Goal: Task Accomplishment & Management: Manage account settings

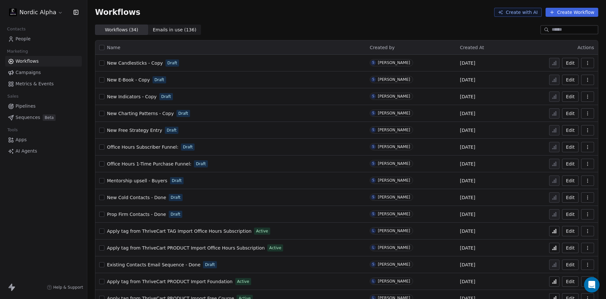
click at [73, 202] on div "Nordic Alpha Contacts People Marketing Workflows Campaigns Metrics & Events Sal…" at bounding box center [43, 149] width 87 height 299
click at [140, 212] on span "Prop Firm Contacts - Done" at bounding box center [136, 214] width 59 height 5
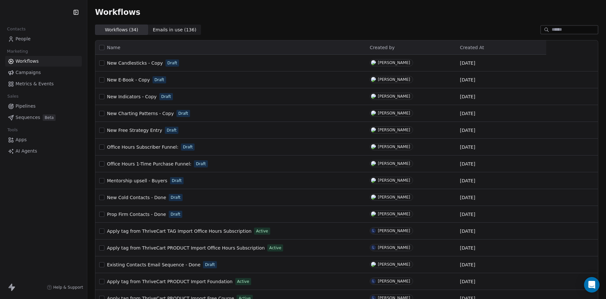
click at [67, 178] on div "Contacts People Marketing Workflows Campaigns Metrics & Events Sales Pipelines …" at bounding box center [43, 149] width 87 height 299
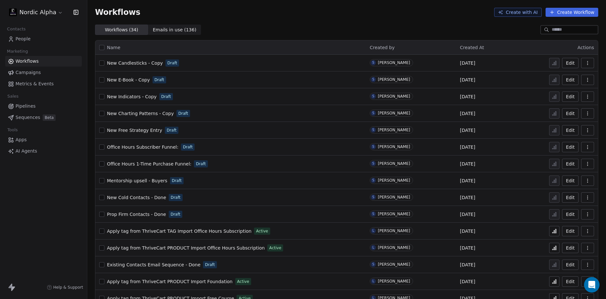
click at [63, 196] on div "Nordic Alpha Contacts People Marketing Workflows Campaigns Metrics & Events Sal…" at bounding box center [43, 149] width 87 height 299
click at [182, 28] on span "Emails in use ( 136 )" at bounding box center [175, 30] width 44 height 7
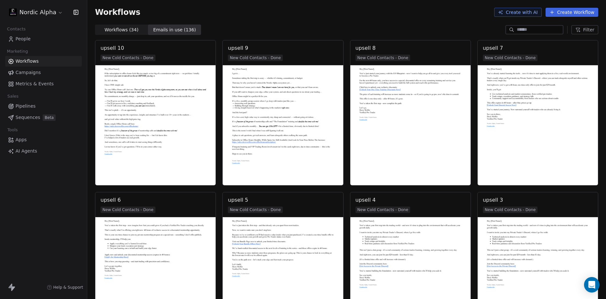
click at [528, 28] on input at bounding box center [539, 30] width 45 height 6
type input "****"
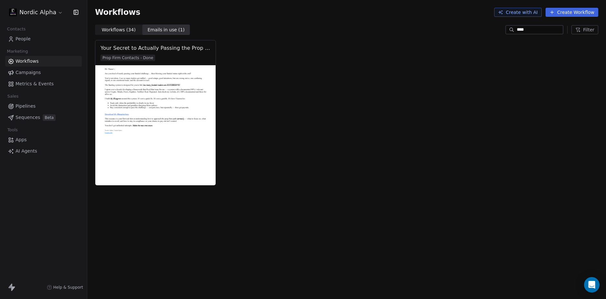
drag, startPoint x: 530, startPoint y: 28, endPoint x: 502, endPoint y: 31, distance: 28.3
click at [506, 31] on div "****" at bounding box center [535, 29] width 58 height 9
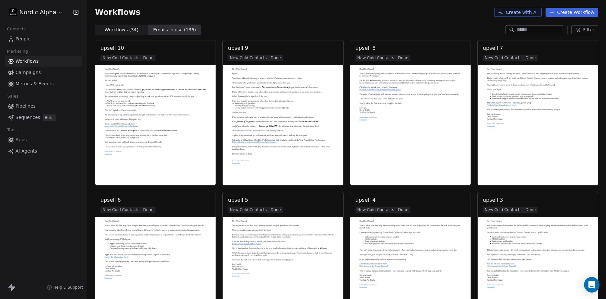
click at [588, 28] on span "Filter" at bounding box center [588, 30] width 11 height 7
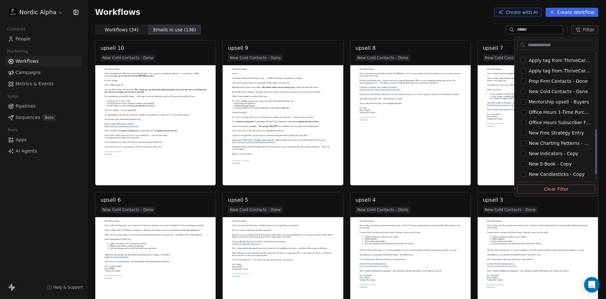
scroll to position [236, 0]
click at [565, 81] on span "Prop Firm Contacts - Done" at bounding box center [558, 81] width 59 height 6
click at [418, 21] on html "Nordic Alpha Contacts People Marketing Workflows Campaigns Metrics & Events Sal…" at bounding box center [303, 149] width 606 height 299
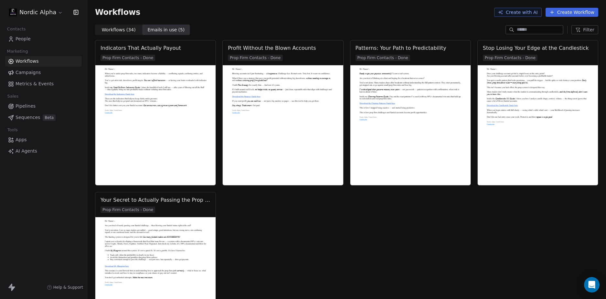
click at [420, 17] on div "Workflows Create with AI Create Workflow" at bounding box center [346, 12] width 519 height 25
click at [334, 19] on div "Workflows Create with AI Create Workflow" at bounding box center [346, 12] width 519 height 25
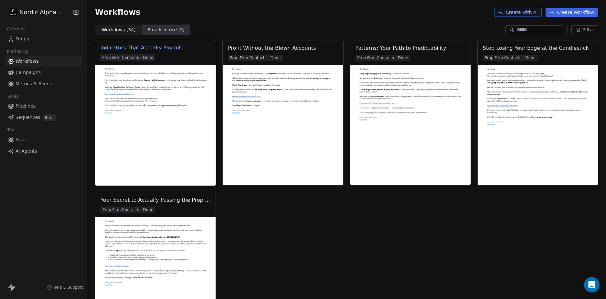
click at [160, 49] on div "Indicators That Actually Payout" at bounding box center [140, 48] width 81 height 8
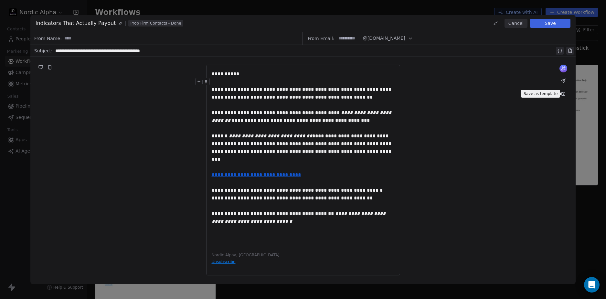
click at [561, 93] on icon at bounding box center [563, 93] width 5 height 5
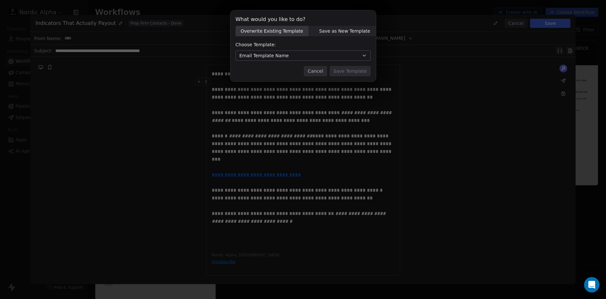
click at [345, 31] on span "Save as New Template" at bounding box center [344, 31] width 51 height 7
click at [279, 53] on input at bounding box center [303, 56] width 135 height 10
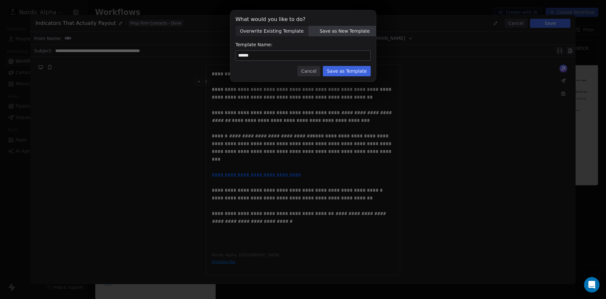
type input "******"
click at [340, 71] on button "Save as Template" at bounding box center [347, 71] width 48 height 10
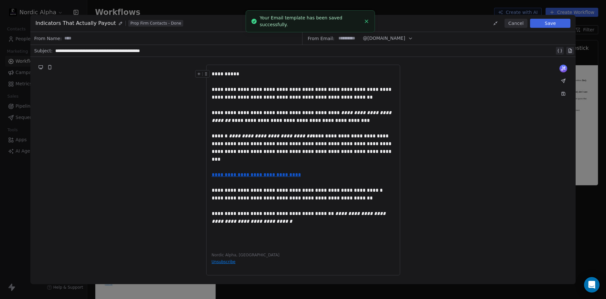
click at [545, 22] on button "Save" at bounding box center [550, 23] width 40 height 9
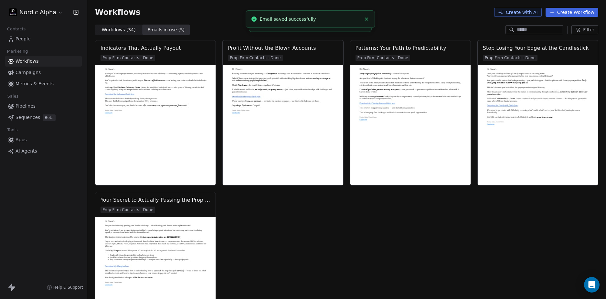
click at [205, 29] on div "Workflows ( 34 ) Workflows ( 34 ) Emails in use ( 5 ) Emails in use ( 5 ) Filter" at bounding box center [346, 30] width 519 height 10
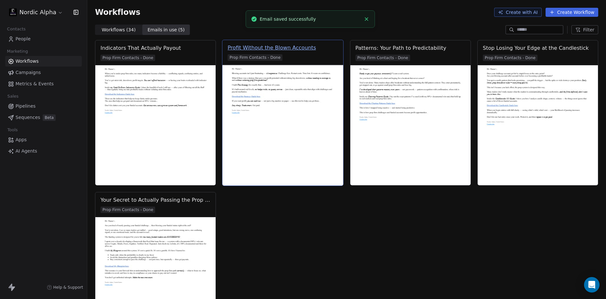
click at [275, 47] on div "Profit Without the Blown Accounts" at bounding box center [272, 48] width 89 height 8
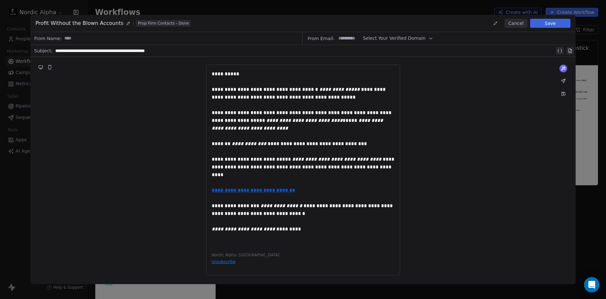
click at [561, 97] on button at bounding box center [563, 93] width 9 height 9
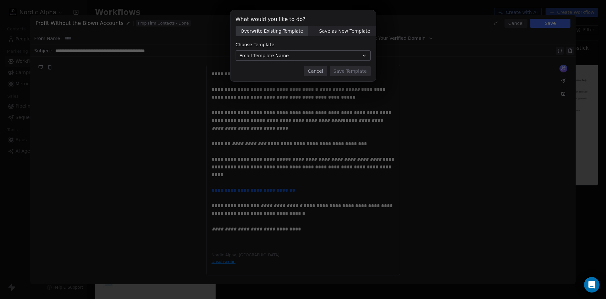
click at [349, 30] on span "Save as New Template" at bounding box center [344, 31] width 51 height 7
click at [291, 54] on input at bounding box center [303, 56] width 135 height 10
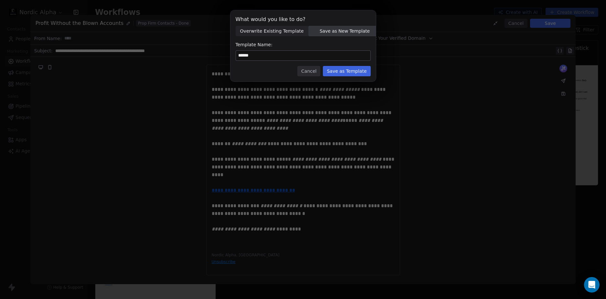
type input "******"
click at [339, 72] on button "Save as Template" at bounding box center [347, 71] width 48 height 10
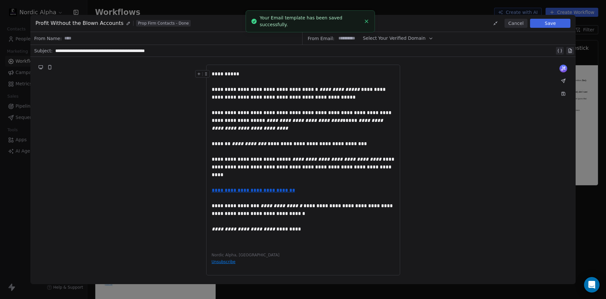
click at [490, 94] on div "**********" at bounding box center [303, 170] width 546 height 226
click at [553, 23] on button "Save" at bounding box center [550, 23] width 40 height 9
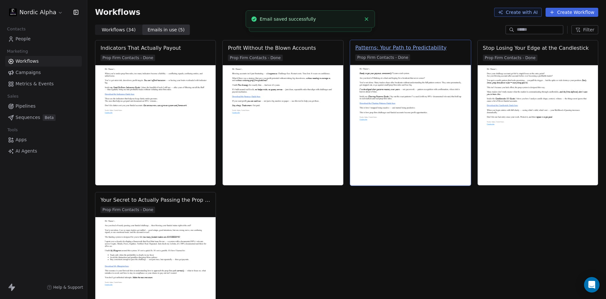
click at [393, 50] on div "Patterns: Your Path to Predictability" at bounding box center [401, 48] width 92 height 8
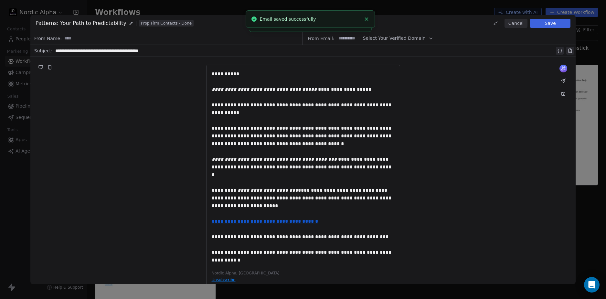
click at [562, 96] on icon at bounding box center [563, 93] width 5 height 5
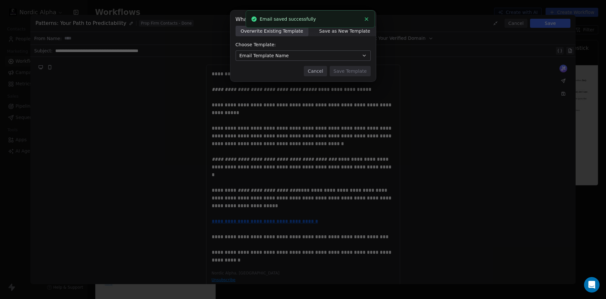
click at [349, 30] on span "Save as New Template" at bounding box center [344, 31] width 51 height 7
click at [313, 55] on input at bounding box center [303, 56] width 135 height 10
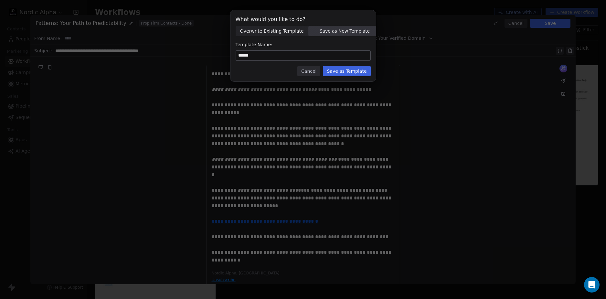
type input "******"
click at [359, 72] on button "Save as Template" at bounding box center [347, 71] width 48 height 10
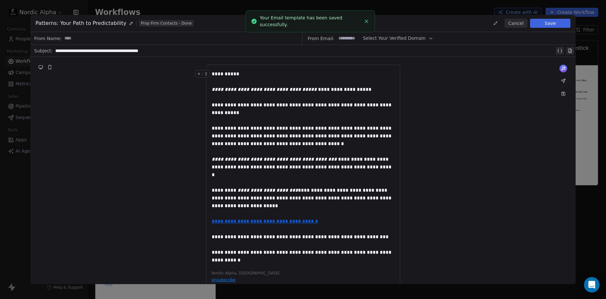
click at [549, 24] on button "Save" at bounding box center [550, 23] width 40 height 9
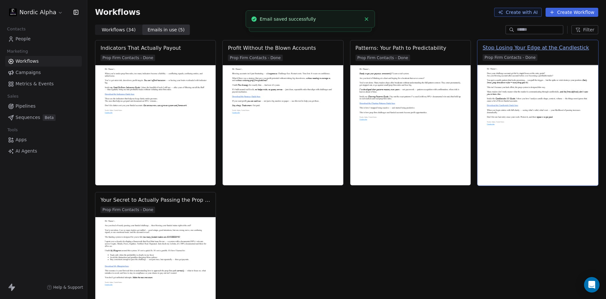
click at [502, 48] on div "Stop Losing Your Edge at the Candlestick" at bounding box center [536, 48] width 106 height 8
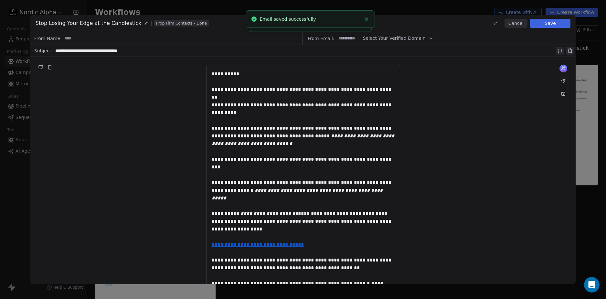
click at [563, 94] on icon at bounding box center [564, 94] width 4 height 4
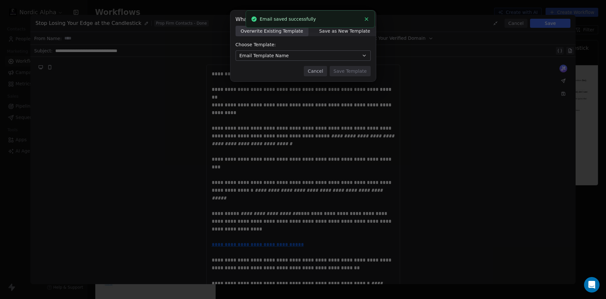
click at [340, 31] on span "Save as New Template" at bounding box center [344, 31] width 51 height 7
click at [319, 54] on input at bounding box center [303, 56] width 135 height 10
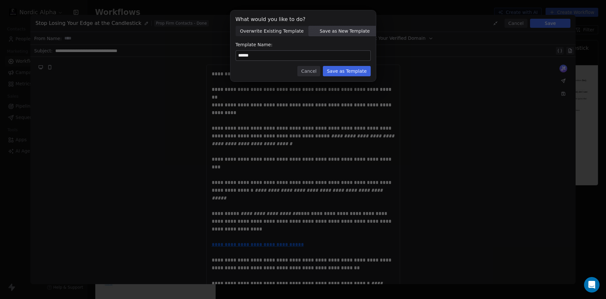
type input "******"
click at [350, 70] on button "Save as Template" at bounding box center [347, 71] width 48 height 10
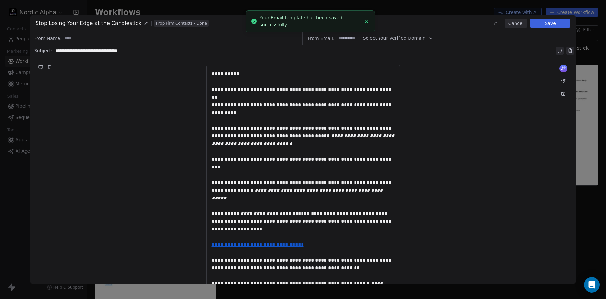
click at [558, 26] on button "Save" at bounding box center [550, 23] width 40 height 9
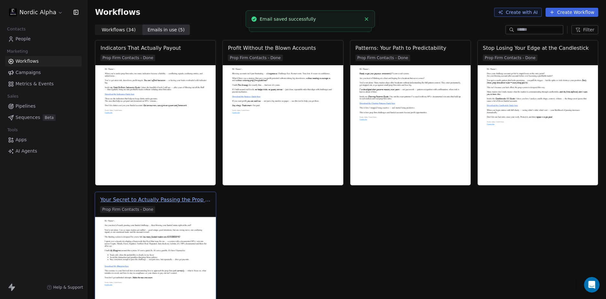
click at [156, 199] on div "Your Secret to Actually Passing the Prop Fund Challenge" at bounding box center [155, 200] width 111 height 8
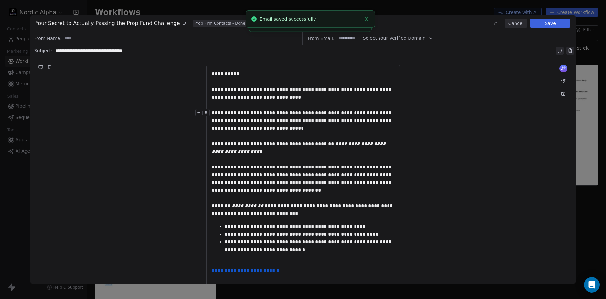
click at [563, 95] on icon at bounding box center [564, 94] width 4 height 4
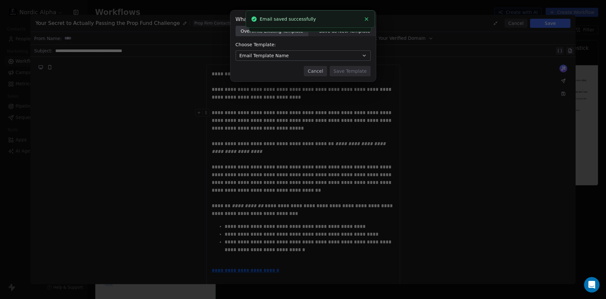
click at [339, 33] on span "Save as New Template" at bounding box center [344, 31] width 51 height 7
click at [315, 54] on input at bounding box center [303, 56] width 135 height 10
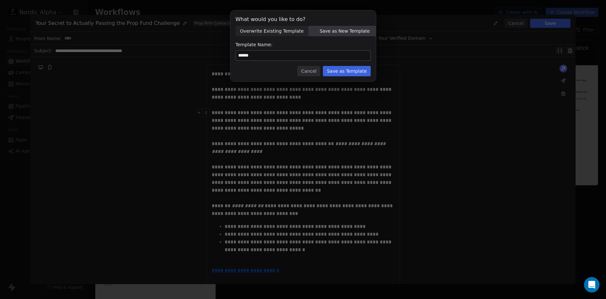
type input "******"
click at [343, 70] on button "Save as Template" at bounding box center [347, 71] width 48 height 10
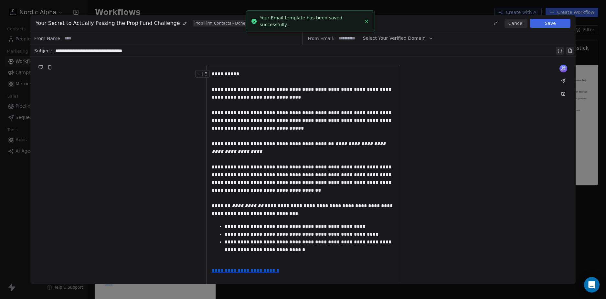
click at [511, 86] on div "**********" at bounding box center [303, 211] width 546 height 309
click at [557, 25] on button "Save" at bounding box center [550, 23] width 40 height 9
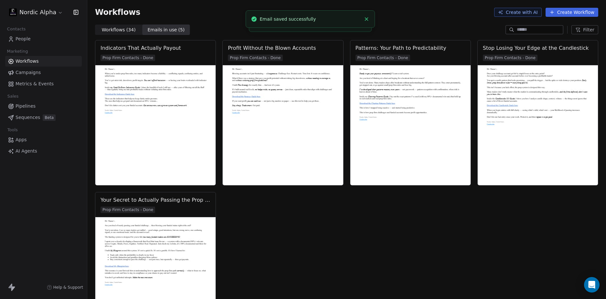
click at [418, 24] on div "Workflows Create with AI Create Workflow" at bounding box center [346, 12] width 519 height 25
click at [583, 30] on button "Filter" at bounding box center [585, 29] width 27 height 9
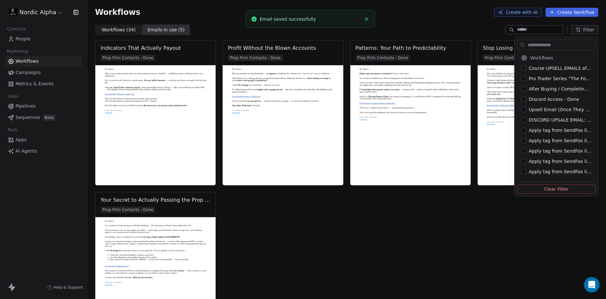
scroll to position [143, 0]
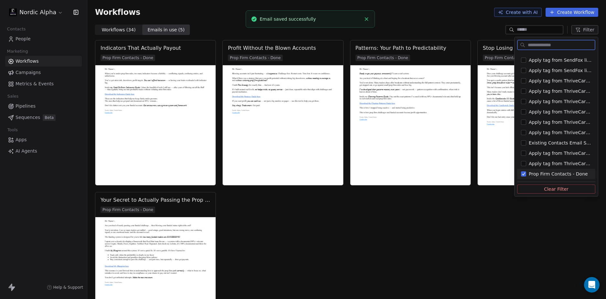
click at [543, 187] on button "Clear Filter" at bounding box center [556, 189] width 78 height 9
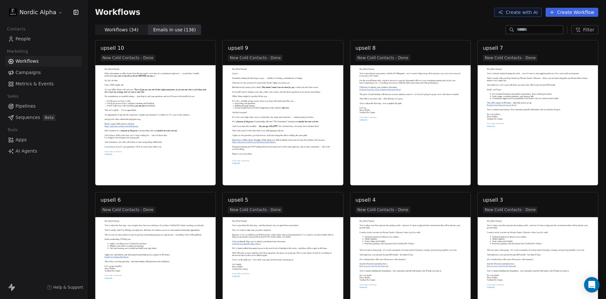
click at [118, 31] on span "Workflows ( 34 )" at bounding box center [122, 30] width 34 height 7
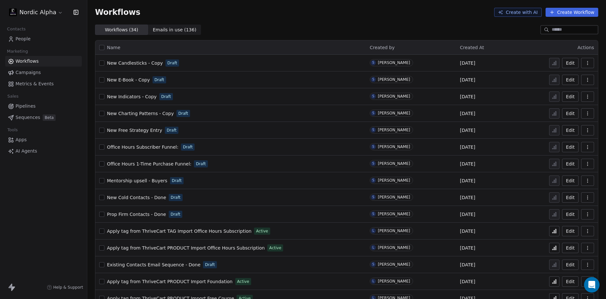
click at [582, 197] on button "button" at bounding box center [588, 197] width 13 height 10
click at [564, 223] on span "Duplicate" at bounding box center [567, 223] width 22 height 6
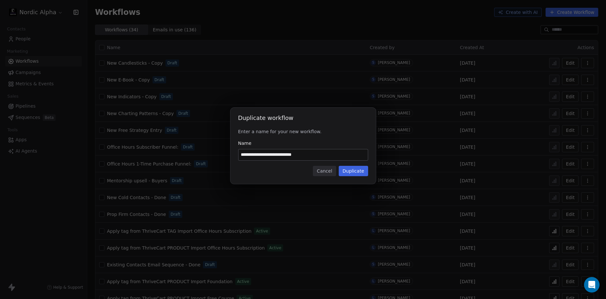
drag, startPoint x: 252, startPoint y: 154, endPoint x: 324, endPoint y: 154, distance: 72.4
click at [324, 154] on input "**********" at bounding box center [303, 154] width 129 height 11
type input "**********"
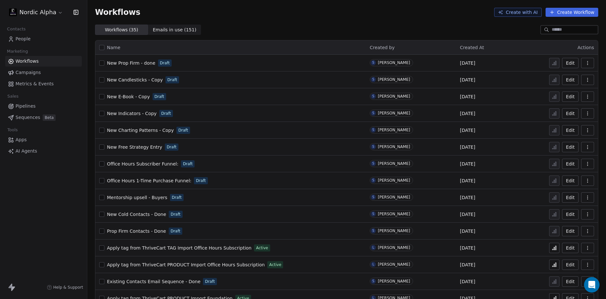
click at [46, 221] on div "Nordic Alpha Contacts People Marketing Workflows Campaigns Metrics & Events Sal…" at bounding box center [43, 149] width 87 height 299
click at [45, 216] on div "Nordic Alpha Contacts People Marketing Workflows Campaigns Metrics & Events Sal…" at bounding box center [43, 149] width 87 height 299
click at [225, 228] on div "Prop Firm Contacts - Done Draft" at bounding box center [230, 231] width 263 height 9
click at [238, 228] on div "Prop Firm Contacts - Done Draft" at bounding box center [230, 231] width 263 height 9
click at [588, 231] on icon "button" at bounding box center [588, 231] width 0 height 0
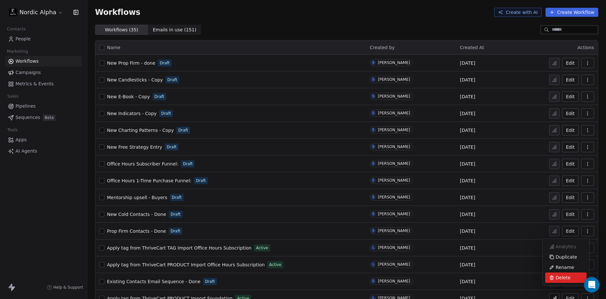
click at [561, 275] on span "Delete" at bounding box center [563, 278] width 15 height 6
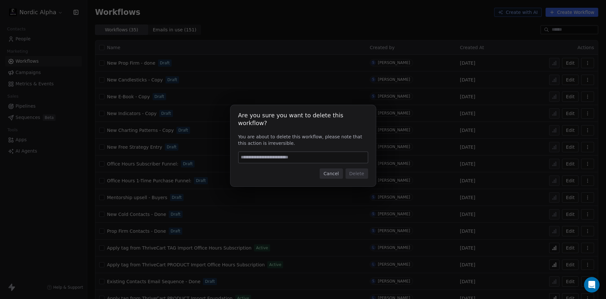
click at [318, 154] on input at bounding box center [303, 157] width 129 height 11
type input "******"
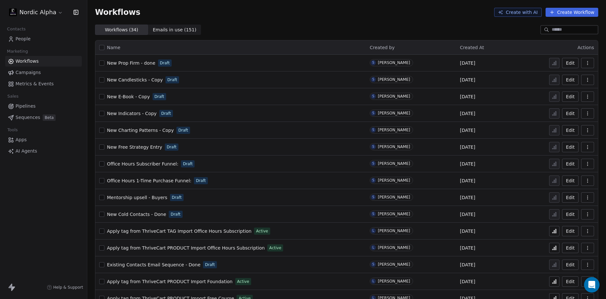
click at [305, 25] on div "Workflows ( 34 ) Workflows ( 34 ) Emails in use ( 151 ) Emails in use ( 151 )" at bounding box center [346, 30] width 519 height 10
click at [133, 147] on span "New Free Strategy Entry" at bounding box center [134, 147] width 55 height 5
click at [586, 61] on button "button" at bounding box center [588, 63] width 13 height 10
click at [564, 97] on span "Rename" at bounding box center [565, 99] width 18 height 6
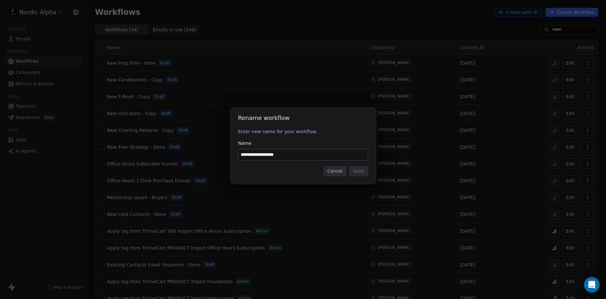
click at [280, 154] on input "**********" at bounding box center [303, 154] width 129 height 11
type input "**********"
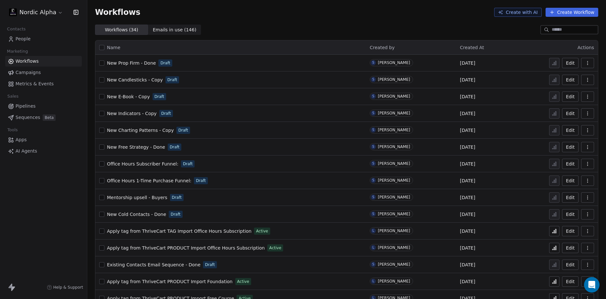
click at [54, 191] on div "Nordic Alpha Contacts People Marketing Workflows Campaigns Metrics & Events Sal…" at bounding box center [43, 149] width 87 height 299
click at [146, 130] on span "New Charting Patterns - Copy" at bounding box center [140, 130] width 67 height 5
click at [189, 214] on div "New Cold Contacts - Done Draft" at bounding box center [230, 214] width 263 height 9
click at [65, 213] on div "Nordic Alpha Contacts People Marketing Workflows Campaigns Metrics & Events Sal…" at bounding box center [43, 149] width 87 height 299
click at [130, 114] on span "New Indicators - Copy" at bounding box center [132, 113] width 50 height 5
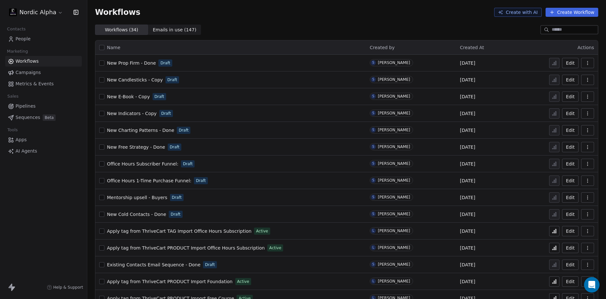
click at [67, 218] on div "Nordic Alpha Contacts People Marketing Workflows Campaigns Metrics & Events Sal…" at bounding box center [43, 149] width 87 height 299
click at [345, 15] on div "Workflows Create with AI Create Workflow" at bounding box center [347, 12] width 504 height 9
click at [331, 18] on div "Workflows Create with AI Create Workflow" at bounding box center [346, 12] width 519 height 25
click at [135, 114] on span "New Indicators - Copy" at bounding box center [132, 113] width 50 height 5
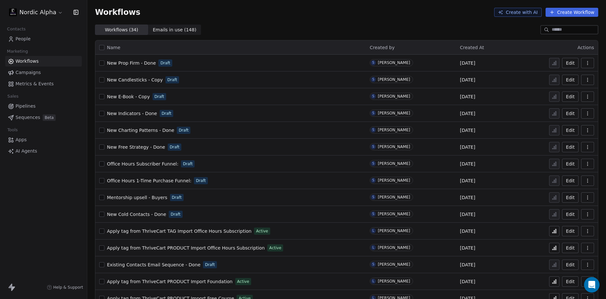
click at [342, 26] on div "Workflows ( 34 ) Workflows ( 34 ) Emails in use ( 148 ) Emails in use ( 148 )" at bounding box center [346, 30] width 519 height 10
click at [320, 29] on div "Workflows ( 34 ) Workflows ( 34 ) Emails in use ( 148 ) Emails in use ( 148 )" at bounding box center [346, 30] width 519 height 10
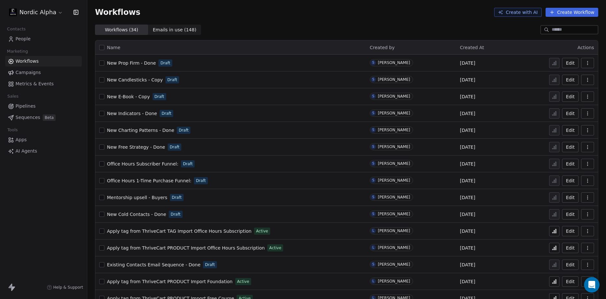
click at [320, 29] on div "Workflows ( 34 ) Workflows ( 34 ) Emails in use ( 148 ) Emails in use ( 148 )" at bounding box center [346, 30] width 519 height 10
click at [305, 27] on div "Workflows ( 34 ) Workflows ( 34 ) Emails in use ( 148 ) Emails in use ( 148 )" at bounding box center [346, 30] width 519 height 10
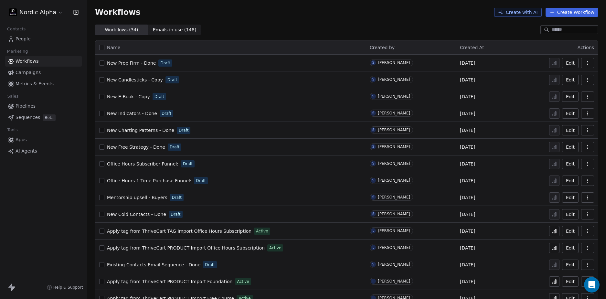
click at [305, 27] on div "Workflows ( 34 ) Workflows ( 34 ) Emails in use ( 148 ) Emails in use ( 148 )" at bounding box center [346, 30] width 519 height 10
click at [288, 18] on div "Workflows Create with AI Create Workflow" at bounding box center [346, 12] width 519 height 25
click at [308, 19] on div "Workflows Create with AI Create Workflow" at bounding box center [346, 12] width 519 height 25
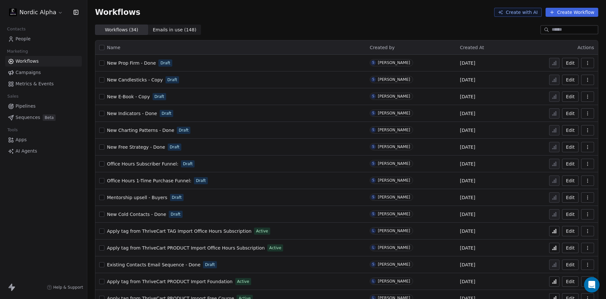
click at [300, 19] on div "Workflows Create with AI Create Workflow" at bounding box center [346, 12] width 519 height 25
click at [296, 21] on div "Workflows Create with AI Create Workflow" at bounding box center [346, 12] width 519 height 25
click at [302, 26] on div "Workflows ( 34 ) Workflows ( 34 ) Emails in use ( 148 ) Emails in use ( 148 )" at bounding box center [346, 30] width 519 height 10
click at [280, 26] on div "Workflows ( 34 ) Workflows ( 34 ) Emails in use ( 148 ) Emails in use ( 148 )" at bounding box center [346, 30] width 519 height 10
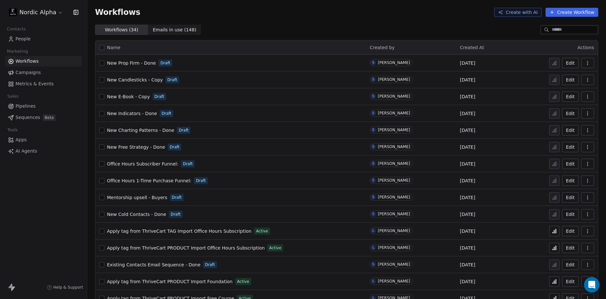
click at [309, 22] on div "Workflows Create with AI Create Workflow" at bounding box center [346, 12] width 519 height 25
click at [329, 23] on div "Workflows Create with AI Create Workflow" at bounding box center [346, 12] width 519 height 25
click at [289, 24] on div "Workflows Create with AI Create Workflow" at bounding box center [346, 12] width 519 height 25
click at [274, 24] on div "Workflows Create with AI Create Workflow" at bounding box center [346, 12] width 519 height 25
drag, startPoint x: 420, startPoint y: 29, endPoint x: 420, endPoint y: 1, distance: 28.1
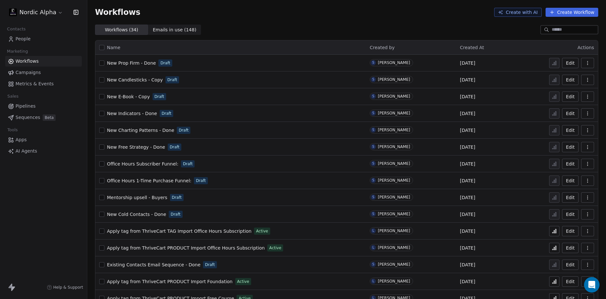
click at [420, 29] on div "Workflows ( 34 ) Workflows ( 34 ) Emails in use ( 148 ) Emails in use ( 148 )" at bounding box center [346, 30] width 519 height 10
click at [415, 19] on div "Workflows Create with AI Create Workflow" at bounding box center [346, 12] width 519 height 25
click at [417, 16] on div "Workflows Create with AI Create Workflow" at bounding box center [347, 12] width 504 height 9
click at [289, 20] on div "Workflows Create with AI Create Workflow" at bounding box center [346, 12] width 519 height 25
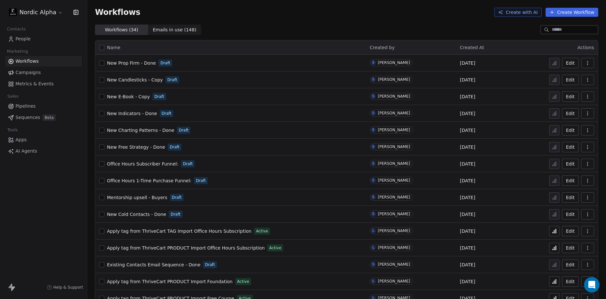
click at [289, 15] on div "Workflows Create with AI Create Workflow" at bounding box center [347, 12] width 504 height 9
click at [127, 97] on span "New E-Book - Copy" at bounding box center [128, 96] width 43 height 5
click at [127, 80] on span "New Candlesticks - Copy" at bounding box center [135, 79] width 56 height 5
click at [255, 27] on div "Workflows ( 34 ) Workflows ( 34 ) Emails in use ( 149 ) Emails in use ( 149 )" at bounding box center [346, 30] width 519 height 10
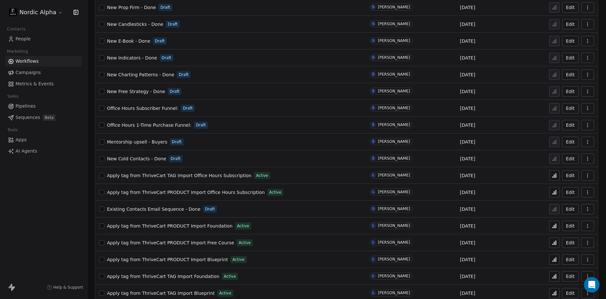
scroll to position [65, 0]
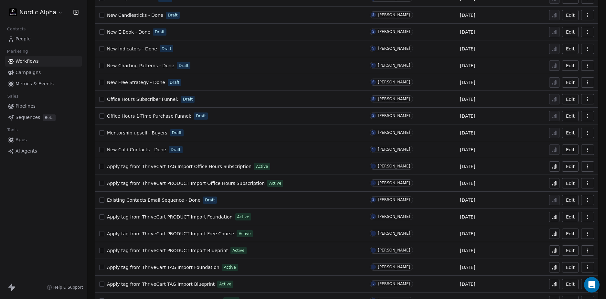
click at [161, 201] on span "Existing Contacts Email Sequence - Done" at bounding box center [153, 200] width 93 height 5
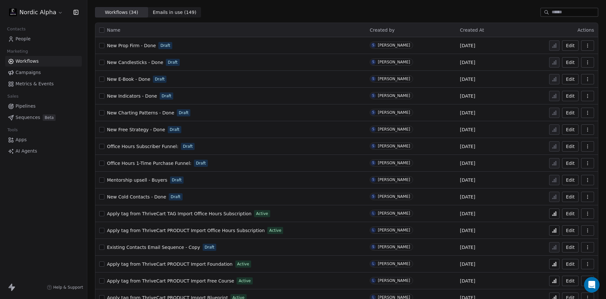
scroll to position [9, 0]
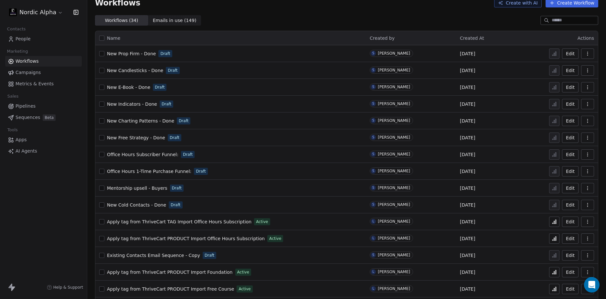
click at [279, 254] on div "Existing Contacts Email Sequence - Copy Draft" at bounding box center [230, 255] width 263 height 9
click at [273, 251] on div "Existing Contacts Email Sequence - Copy Draft" at bounding box center [230, 255] width 263 height 9
click at [320, 17] on div "Workflows ( 34 ) Workflows ( 34 ) Emails in use ( 149 ) Emails in use ( 149 )" at bounding box center [346, 20] width 519 height 10
click at [16, 209] on div "Nordic Alpha Contacts People Marketing Workflows Campaigns Metrics & Events Sal…" at bounding box center [43, 149] width 87 height 299
click at [60, 204] on div "Nordic Alpha Contacts People Marketing Workflows Campaigns Metrics & Events Sal…" at bounding box center [43, 149] width 87 height 299
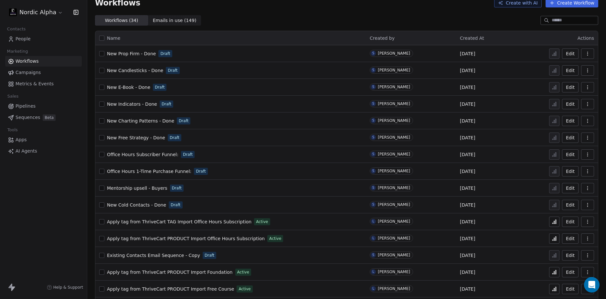
click at [318, 25] on div "Workflows ( 34 ) Workflows ( 34 ) Emails in use ( 149 ) Emails in use ( 149 )" at bounding box center [346, 20] width 519 height 10
click at [585, 53] on icon "button" at bounding box center [587, 53] width 5 height 5
click at [565, 79] on span "Duplicate" at bounding box center [567, 79] width 22 height 6
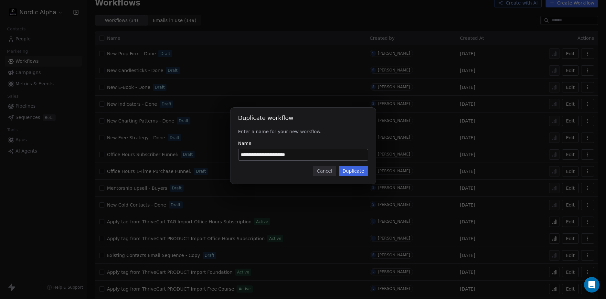
drag, startPoint x: 252, startPoint y: 153, endPoint x: 326, endPoint y: 156, distance: 74.1
click at [326, 156] on input "**********" at bounding box center [303, 154] width 129 height 11
type input "**********"
click at [363, 172] on button "Duplicate" at bounding box center [353, 171] width 29 height 10
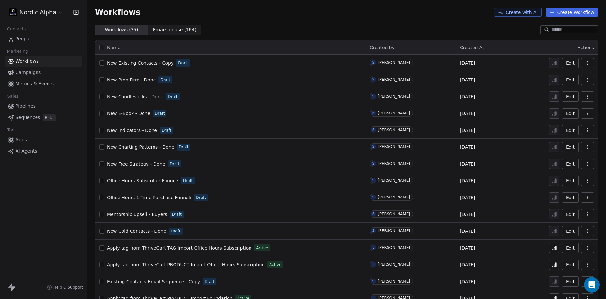
click at [174, 31] on span "Emails in use ( 164 )" at bounding box center [175, 30] width 44 height 7
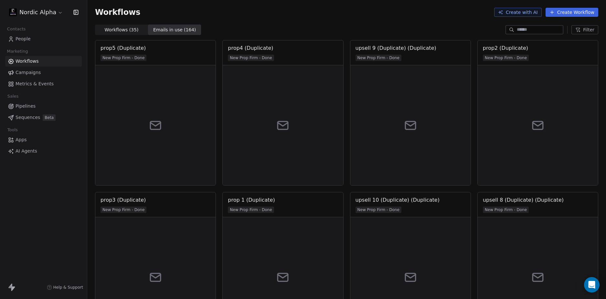
click at [464, 33] on div "Workflows ( 35 ) Workflows ( 35 ) Emails in use ( 164 ) Emails in use ( 164 ) F…" at bounding box center [346, 30] width 519 height 10
click at [590, 29] on span "Filter" at bounding box center [588, 30] width 11 height 7
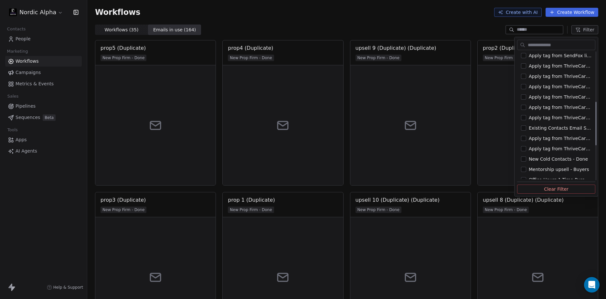
scroll to position [162, 0]
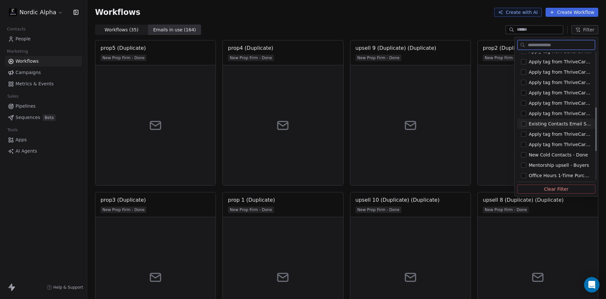
click at [559, 123] on span "Existing Contacts Email Sequence - Copy" at bounding box center [560, 124] width 63 height 6
click at [397, 18] on html "Nordic Alpha Contacts People Marketing Workflows Campaigns Metrics & Events Sal…" at bounding box center [303, 149] width 606 height 299
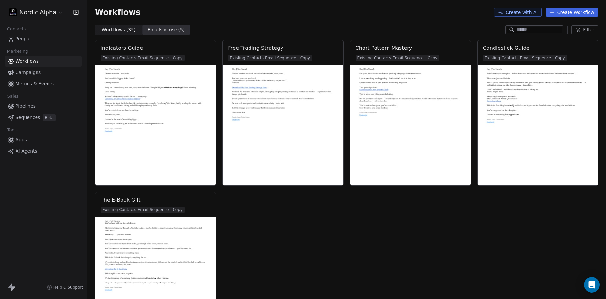
click at [356, 5] on div "Workflows Create with AI Create Workflow" at bounding box center [346, 12] width 519 height 25
click at [350, 13] on div "Workflows Create with AI Create Workflow" at bounding box center [347, 12] width 504 height 9
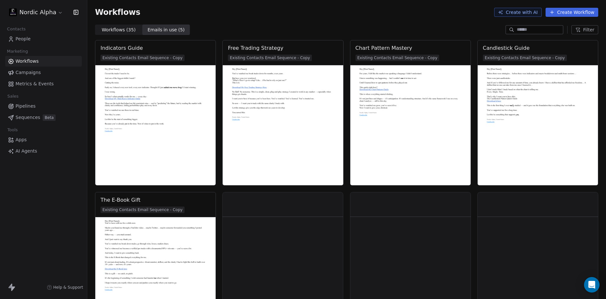
click at [294, 15] on div "Workflows Create with AI Create Workflow" at bounding box center [347, 12] width 504 height 9
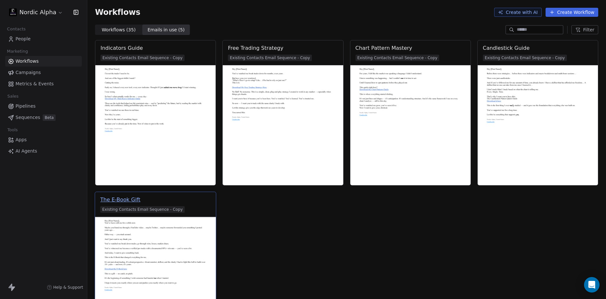
click at [122, 202] on div "The E-Book Gift" at bounding box center [120, 200] width 40 height 8
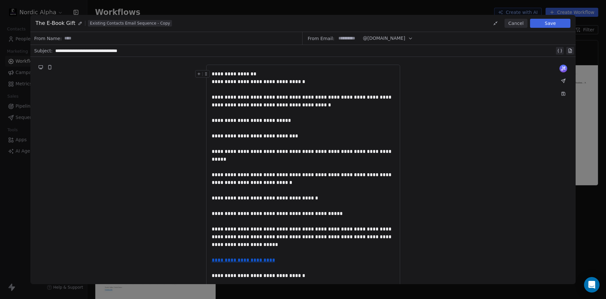
click at [563, 92] on icon at bounding box center [563, 92] width 1 height 1
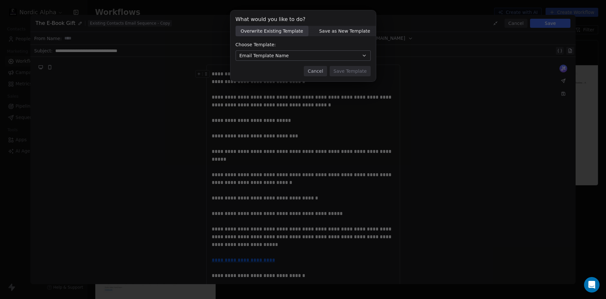
click at [337, 28] on span "Save as New Template" at bounding box center [344, 31] width 51 height 7
click at [278, 56] on input at bounding box center [303, 56] width 135 height 10
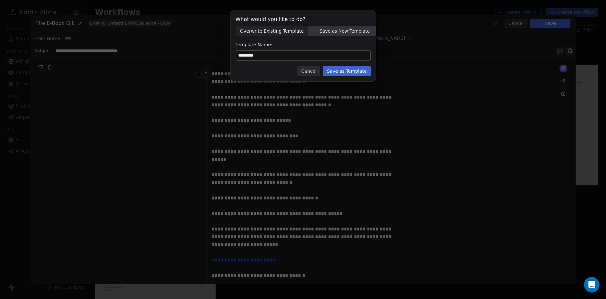
type input "*********"
click at [350, 71] on button "Save as Template" at bounding box center [347, 71] width 48 height 10
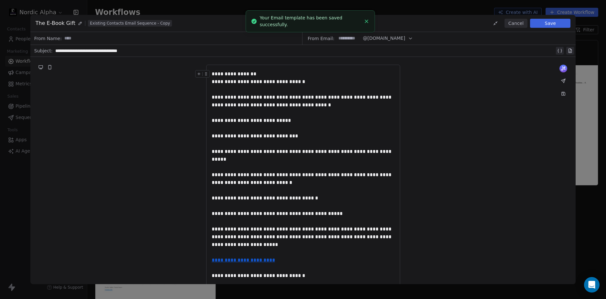
click at [519, 21] on button "Cancel" at bounding box center [516, 23] width 23 height 9
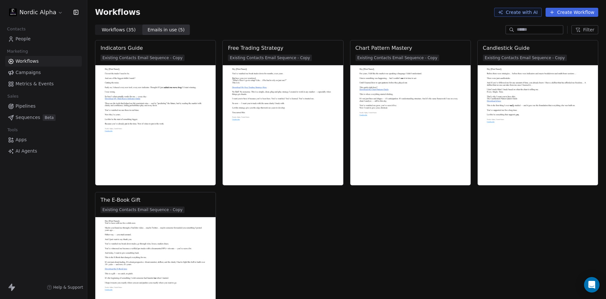
click at [443, 26] on div "Workflows ( 35 ) Workflows ( 35 ) Emails in use ( 5 ) Emails in use ( 5 ) Filter" at bounding box center [346, 30] width 519 height 10
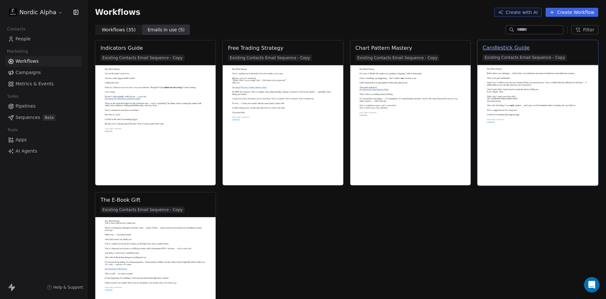
click at [502, 50] on div "Candlestick Guide" at bounding box center [506, 48] width 47 height 8
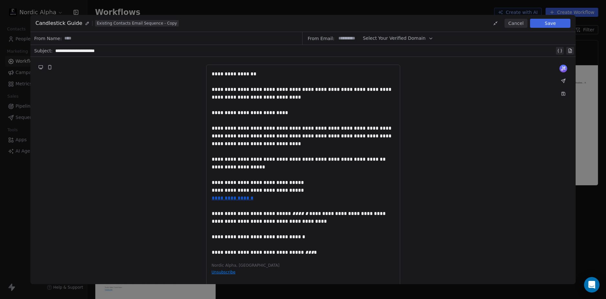
click at [568, 94] on button at bounding box center [563, 93] width 9 height 9
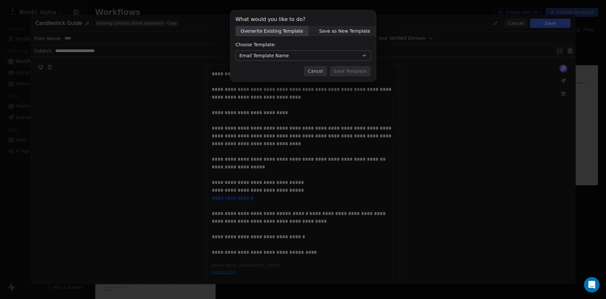
click at [346, 31] on span "Save as New Template" at bounding box center [344, 31] width 51 height 7
click at [264, 54] on input at bounding box center [303, 56] width 135 height 10
paste input "*********"
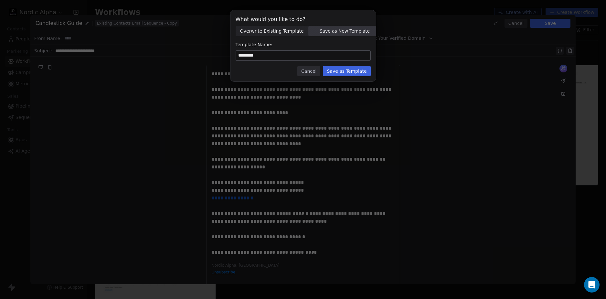
type input "*********"
click at [350, 71] on button "Save as Template" at bounding box center [347, 71] width 48 height 10
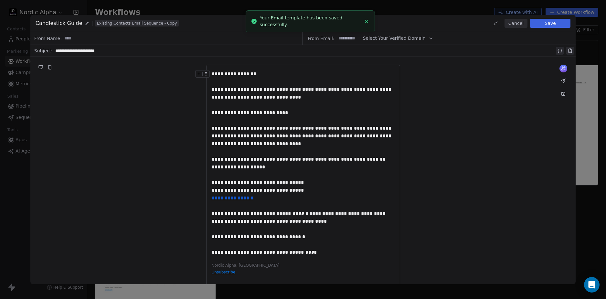
click at [493, 107] on div "**********" at bounding box center [303, 175] width 546 height 237
click at [548, 24] on button "Save" at bounding box center [550, 23] width 40 height 9
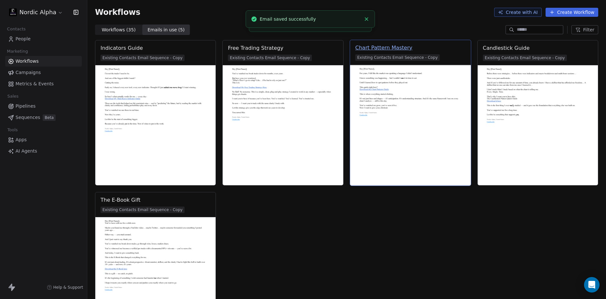
click at [383, 48] on div "Chart Pattern Mastery" at bounding box center [383, 48] width 57 height 8
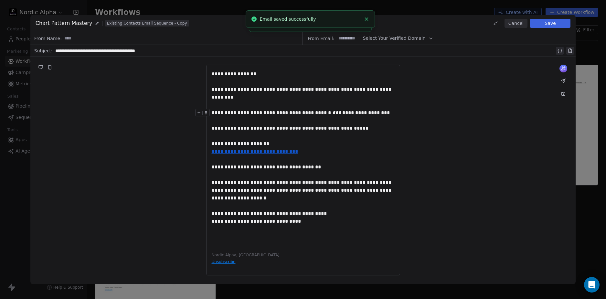
click at [566, 93] on icon at bounding box center [564, 94] width 4 height 4
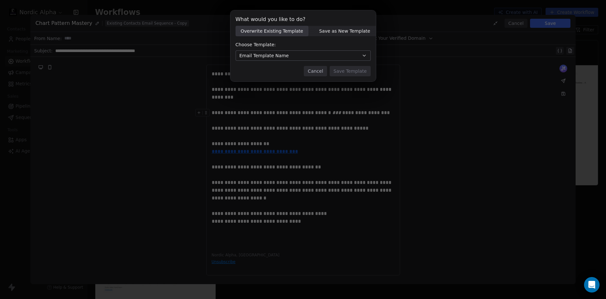
click at [333, 32] on span "Save as New Template" at bounding box center [344, 31] width 51 height 7
click at [270, 55] on input at bounding box center [303, 56] width 135 height 10
paste input "*********"
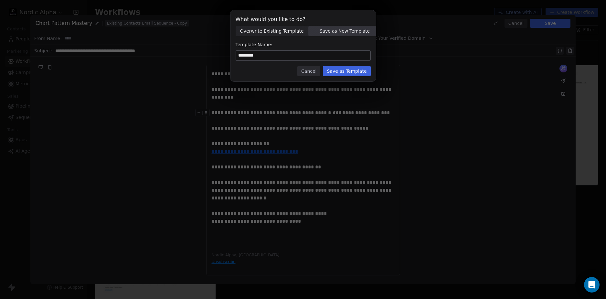
type input "*********"
click at [275, 67] on div "Cancel Save as Template" at bounding box center [303, 71] width 135 height 10
click at [338, 68] on button "Save as Template" at bounding box center [347, 71] width 48 height 10
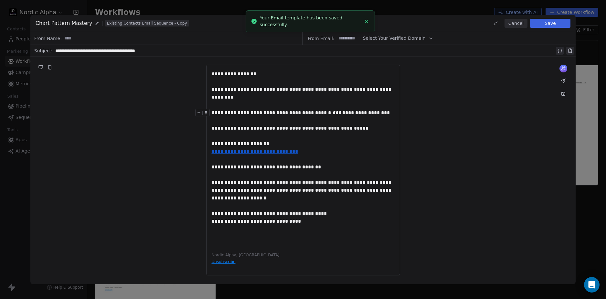
click at [512, 96] on div "**********" at bounding box center [303, 170] width 546 height 226
click at [552, 23] on button "Save" at bounding box center [550, 23] width 40 height 9
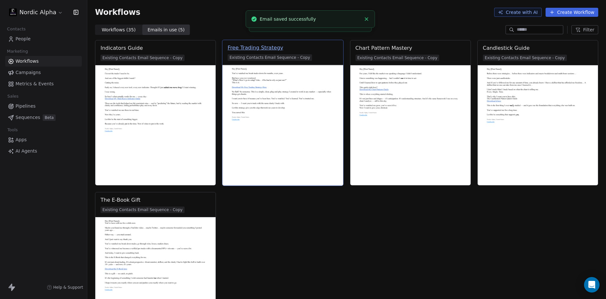
click at [250, 47] on div "Free Trading Strategy" at bounding box center [256, 48] width 56 height 8
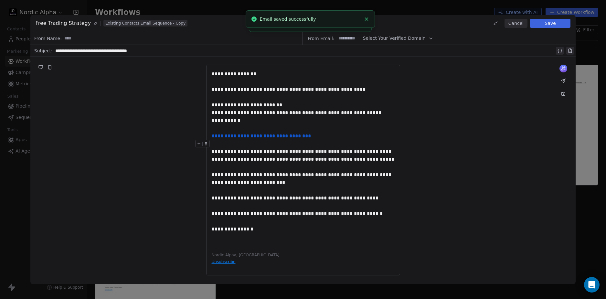
click at [566, 94] on icon at bounding box center [564, 94] width 4 height 4
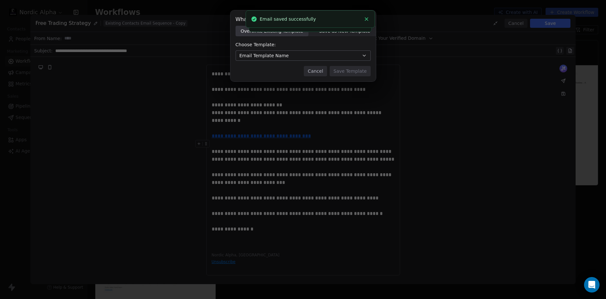
click at [334, 34] on body "**********" at bounding box center [303, 149] width 606 height 299
click at [275, 56] on span "Email Template Name" at bounding box center [264, 55] width 49 height 7
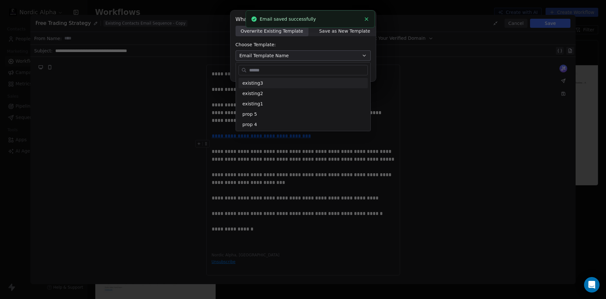
click at [340, 33] on div "What would you like to do? Overwrite Existing Template Overwrite Existing Templ…" at bounding box center [303, 50] width 606 height 100
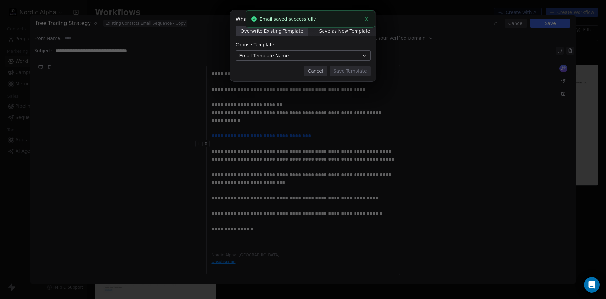
click at [341, 28] on li "Email saved successfully" at bounding box center [310, 18] width 129 height 17
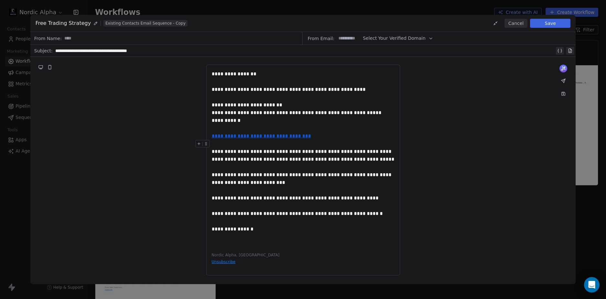
click at [562, 92] on icon at bounding box center [563, 93] width 5 height 5
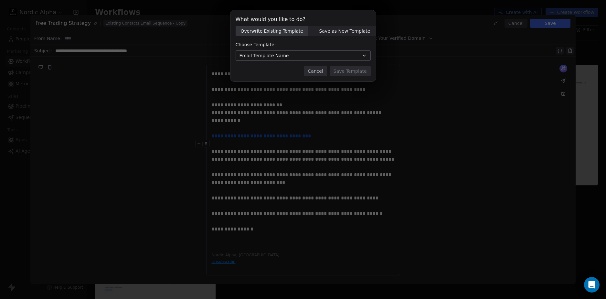
click at [358, 29] on span "Save as New Template" at bounding box center [344, 31] width 51 height 7
click at [277, 49] on div "Template Name:" at bounding box center [303, 50] width 135 height 19
click at [265, 56] on input at bounding box center [303, 56] width 135 height 10
paste input "*********"
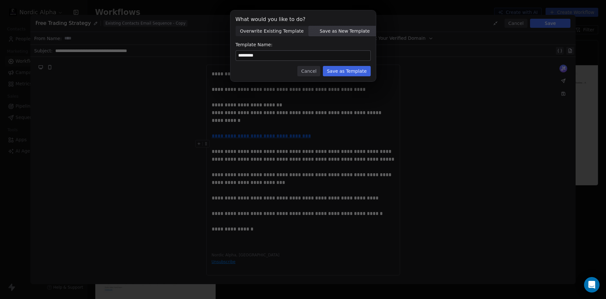
type input "*********"
click at [343, 70] on button "Save as Template" at bounding box center [347, 71] width 48 height 10
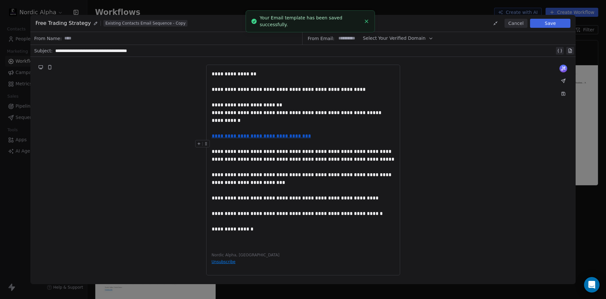
click at [526, 85] on div "**********" at bounding box center [303, 170] width 546 height 226
click at [556, 19] on button "Save" at bounding box center [550, 23] width 40 height 9
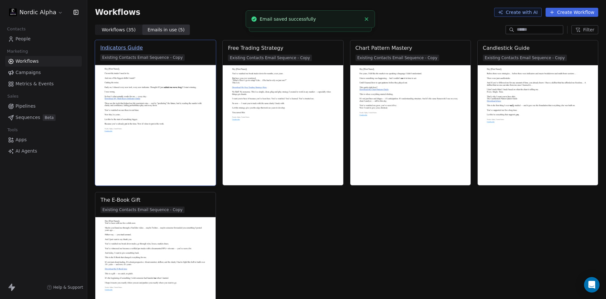
click at [120, 48] on div "Indicators Guide" at bounding box center [121, 48] width 43 height 8
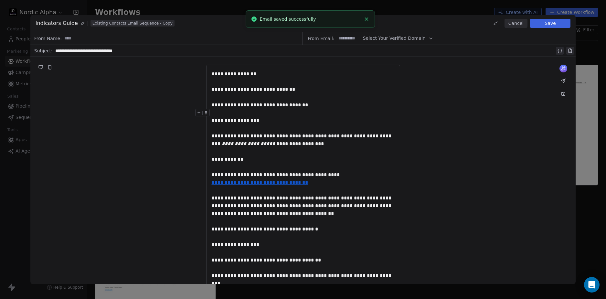
click at [565, 91] on button at bounding box center [563, 93] width 9 height 9
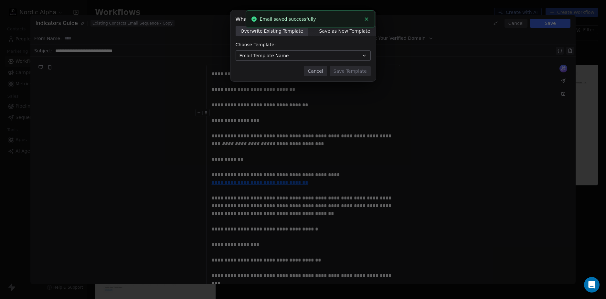
click at [336, 31] on span "Save as New Template" at bounding box center [344, 31] width 51 height 7
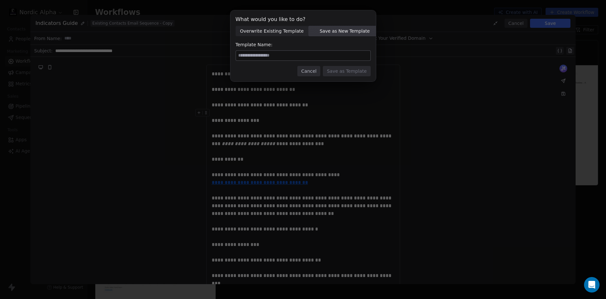
click at [277, 56] on input at bounding box center [303, 56] width 135 height 10
paste input "*********"
type input "*********"
click at [344, 70] on button "Save as Template" at bounding box center [347, 71] width 48 height 10
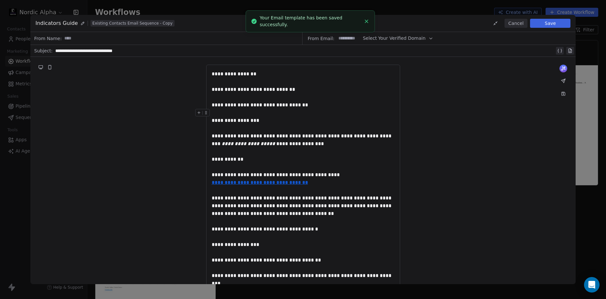
click at [500, 106] on div "**********" at bounding box center [303, 191] width 546 height 268
click at [556, 23] on button "Save" at bounding box center [550, 23] width 40 height 9
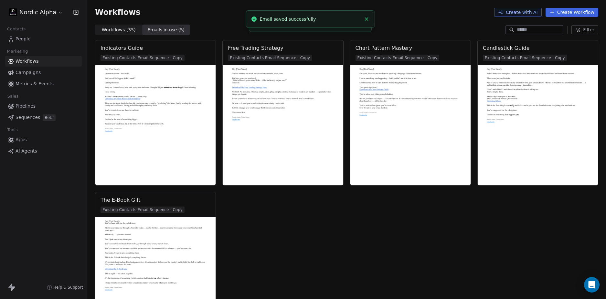
click at [430, 18] on div "Workflows Create with AI Create Workflow" at bounding box center [346, 12] width 519 height 25
click at [115, 27] on span "Workflows ( 35 )" at bounding box center [119, 30] width 34 height 7
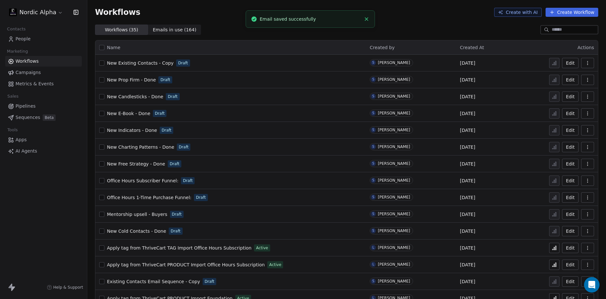
click at [132, 64] on span "New Existing Contacts - Copy" at bounding box center [140, 62] width 67 height 5
click at [38, 234] on div "Nordic Alpha Contacts People Marketing Workflows Campaigns Metrics & Events Sal…" at bounding box center [43, 149] width 87 height 299
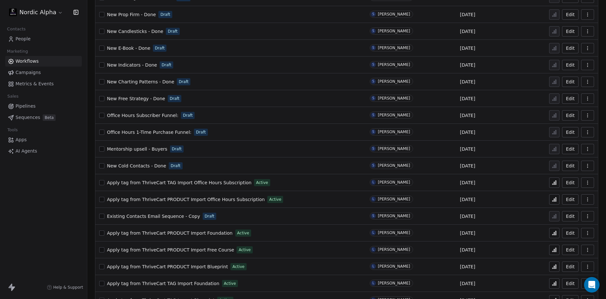
scroll to position [97, 0]
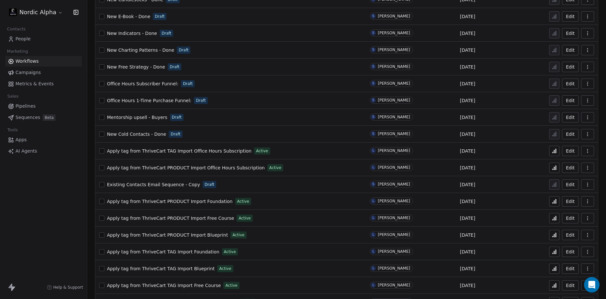
click at [585, 185] on icon "button" at bounding box center [587, 184] width 5 height 5
click at [559, 230] on span "Delete" at bounding box center [563, 231] width 15 height 6
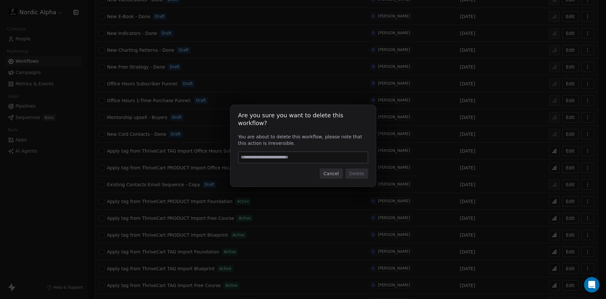
click at [292, 153] on input at bounding box center [303, 157] width 129 height 11
type input "******"
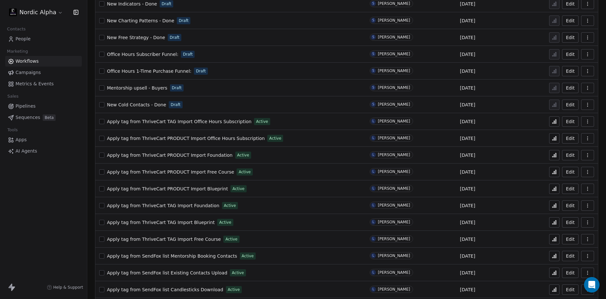
scroll to position [0, 0]
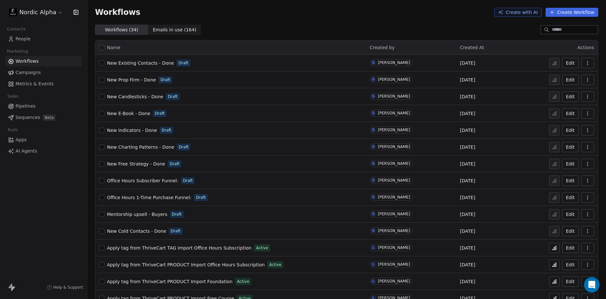
click at [35, 202] on div "Nordic Alpha Contacts People Marketing Workflows Campaigns Metrics & Events Sal…" at bounding box center [43, 149] width 87 height 299
click at [361, 27] on div "Workflows ( 34 ) Workflows ( 34 ) Emails in use ( 164 ) Emails in use ( 164 )" at bounding box center [346, 30] width 519 height 10
drag, startPoint x: 351, startPoint y: 26, endPoint x: 355, endPoint y: 25, distance: 4.0
click at [353, 24] on section "Workflows Create with AI Create Workflow Workflows ( 34 ) Workflows ( 34 ) Emai…" at bounding box center [346, 17] width 519 height 35
click at [355, 25] on div "Workflows ( 34 ) Workflows ( 34 ) Emails in use ( 164 ) Emails in use ( 164 )" at bounding box center [346, 30] width 519 height 10
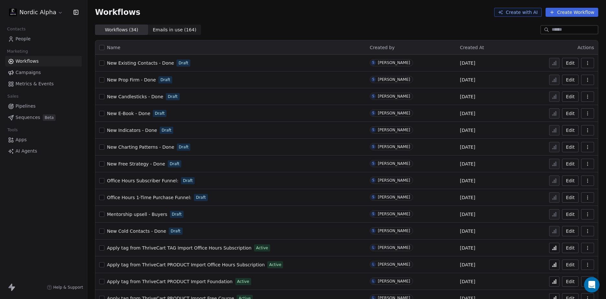
click at [347, 21] on div "Workflows Create with AI Create Workflow" at bounding box center [346, 12] width 519 height 25
click at [329, 19] on div "Workflows Create with AI Create Workflow" at bounding box center [346, 12] width 519 height 25
click at [317, 18] on div "Workflows Create with AI Create Workflow" at bounding box center [346, 12] width 519 height 25
click at [292, 31] on div "Workflows ( 34 ) Workflows ( 34 ) Emails in use ( 159 ) Emails in use ( 159 )" at bounding box center [346, 30] width 519 height 10
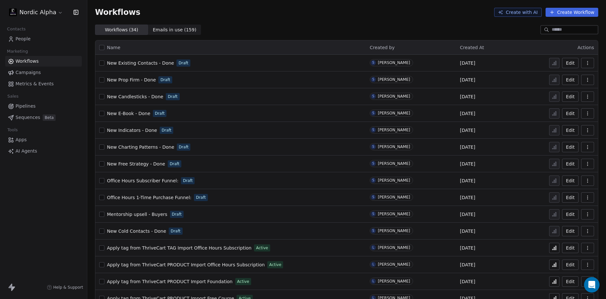
click at [292, 31] on div "Workflows ( 34 ) Workflows ( 34 ) Emails in use ( 159 ) Emails in use ( 159 )" at bounding box center [346, 30] width 519 height 10
click at [585, 232] on icon "button" at bounding box center [587, 231] width 5 height 5
click at [375, 25] on div "Workflows ( 34 ) Workflows ( 34 ) Emails in use ( 159 ) Emails in use ( 159 )" at bounding box center [346, 30] width 519 height 10
click at [300, 22] on div "Workflows Create with AI Create Workflow" at bounding box center [346, 12] width 519 height 25
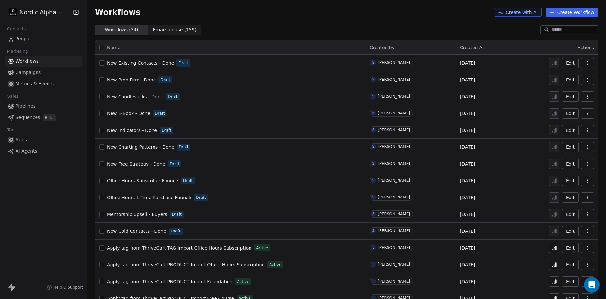
click at [300, 22] on div "Workflows Create with AI Create Workflow" at bounding box center [346, 12] width 519 height 25
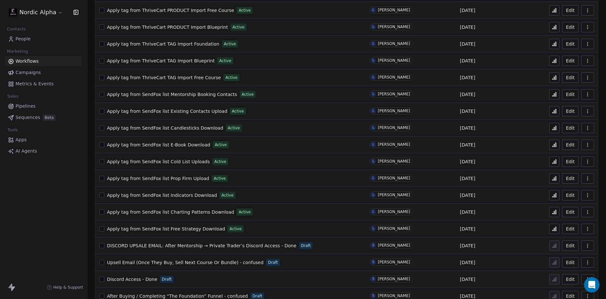
scroll to position [333, 0]
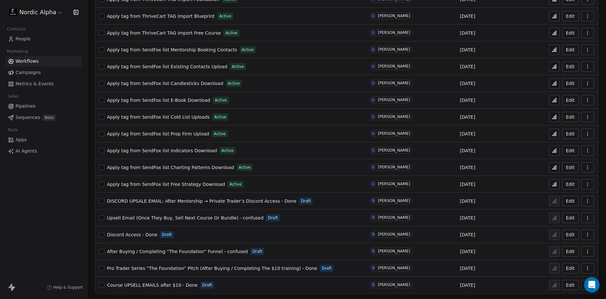
click at [136, 236] on span "Discord Access - Done" at bounding box center [132, 234] width 50 height 5
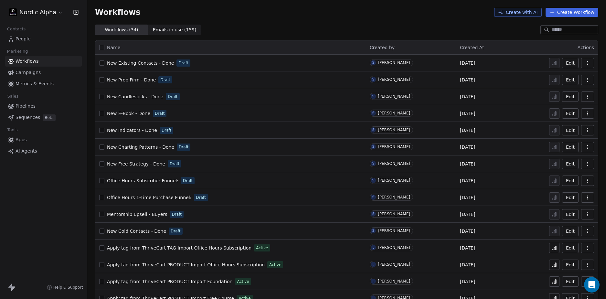
click at [291, 9] on div "Workflows Create with AI Create Workflow" at bounding box center [347, 12] width 504 height 9
click at [274, 16] on div "Workflows Create with AI Create Workflow" at bounding box center [347, 12] width 504 height 9
click at [287, 16] on div "Workflows Create with AI Create Workflow" at bounding box center [347, 12] width 504 height 9
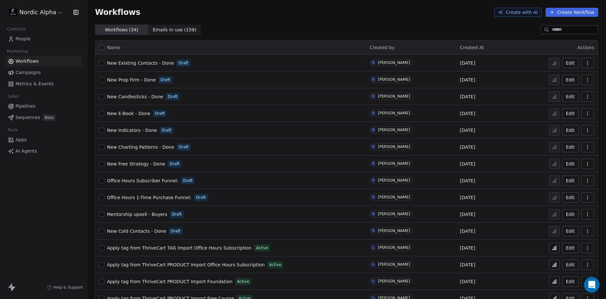
click at [287, 23] on div "Workflows Create with AI Create Workflow" at bounding box center [346, 12] width 519 height 25
click at [289, 19] on div "Workflows Create with AI Create Workflow" at bounding box center [346, 12] width 519 height 25
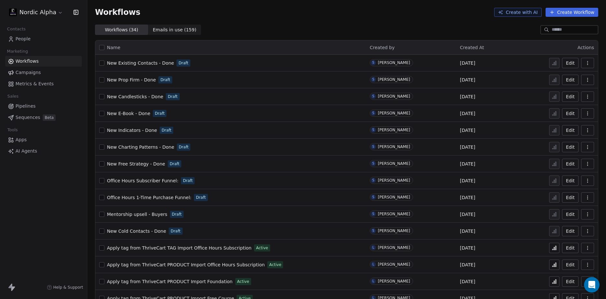
click at [289, 19] on div "Workflows Create with AI Create Workflow" at bounding box center [346, 12] width 519 height 25
click at [273, 23] on div "Workflows Create with AI Create Workflow" at bounding box center [346, 12] width 519 height 25
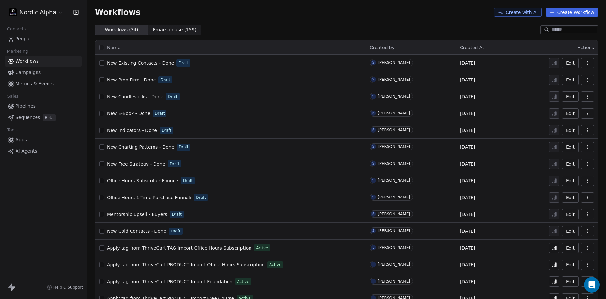
click at [275, 23] on div "Workflows Create with AI Create Workflow" at bounding box center [346, 12] width 519 height 25
click at [316, 24] on div "Workflows Create with AI Create Workflow" at bounding box center [346, 12] width 519 height 25
drag, startPoint x: 288, startPoint y: 26, endPoint x: 306, endPoint y: 26, distance: 17.5
click at [289, 26] on div "Workflows ( 34 ) Workflows ( 34 ) Emails in use ( 159 ) Emails in use ( 159 )" at bounding box center [346, 30] width 519 height 10
click at [305, 30] on div "Workflows ( 34 ) Workflows ( 34 ) Emails in use ( 159 ) Emails in use ( 159 )" at bounding box center [346, 30] width 519 height 10
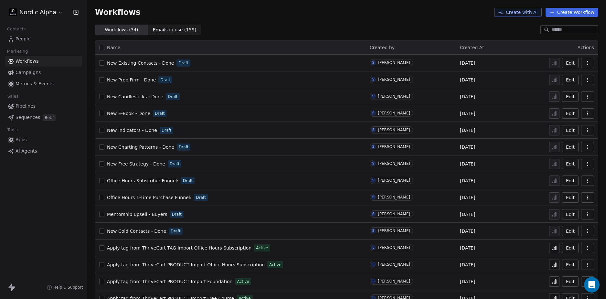
click at [288, 28] on div "Workflows ( 34 ) Workflows ( 34 ) Emails in use ( 159 ) Emails in use ( 159 )" at bounding box center [346, 30] width 519 height 10
click at [256, 26] on div "Workflows ( 34 ) Workflows ( 34 ) Emails in use ( 159 ) Emails in use ( 159 )" at bounding box center [346, 30] width 519 height 10
click at [286, 25] on div "Workflows ( 34 ) Workflows ( 34 ) Emails in use ( 159 ) Emails in use ( 159 )" at bounding box center [346, 30] width 519 height 10
click at [307, 23] on div "Workflows Create with AI Create Workflow" at bounding box center [346, 12] width 519 height 25
click at [277, 24] on div "Workflows Create with AI Create Workflow" at bounding box center [346, 12] width 519 height 25
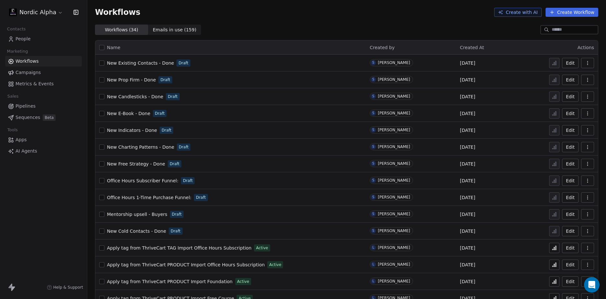
click at [363, 25] on div "Workflows ( 34 ) Workflows ( 34 ) Emails in use ( 159 ) Emails in use ( 159 )" at bounding box center [346, 30] width 519 height 10
click at [350, 25] on div "Workflows ( 34 ) Workflows ( 34 ) Emails in use ( 159 ) Emails in use ( 159 )" at bounding box center [346, 30] width 519 height 10
click at [356, 20] on div "Workflows Create with AI Create Workflow" at bounding box center [346, 12] width 519 height 25
click at [344, 27] on div "Workflows ( 34 ) Workflows ( 34 ) Emails in use ( 159 ) Emails in use ( 159 )" at bounding box center [346, 30] width 519 height 10
